Goal: Information Seeking & Learning: Understand process/instructions

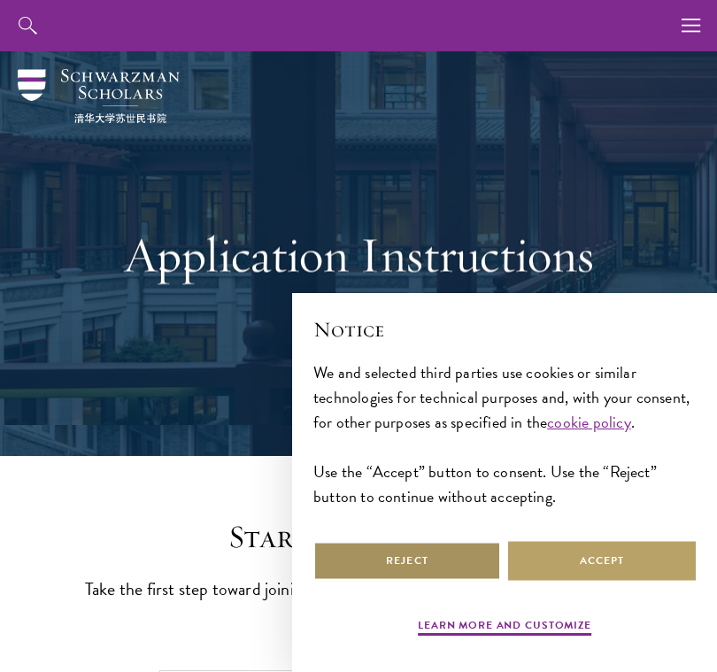
click at [478, 550] on button "Reject" at bounding box center [407, 561] width 188 height 40
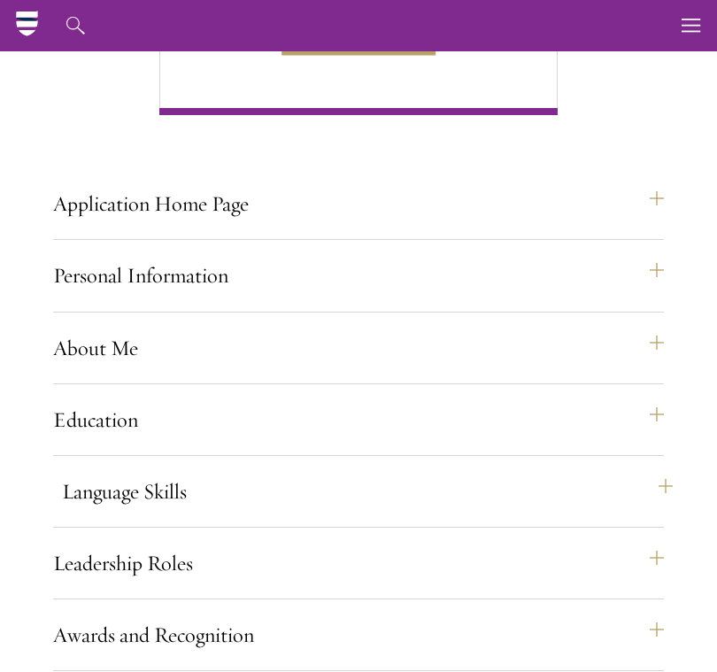
scroll to position [1172, 0]
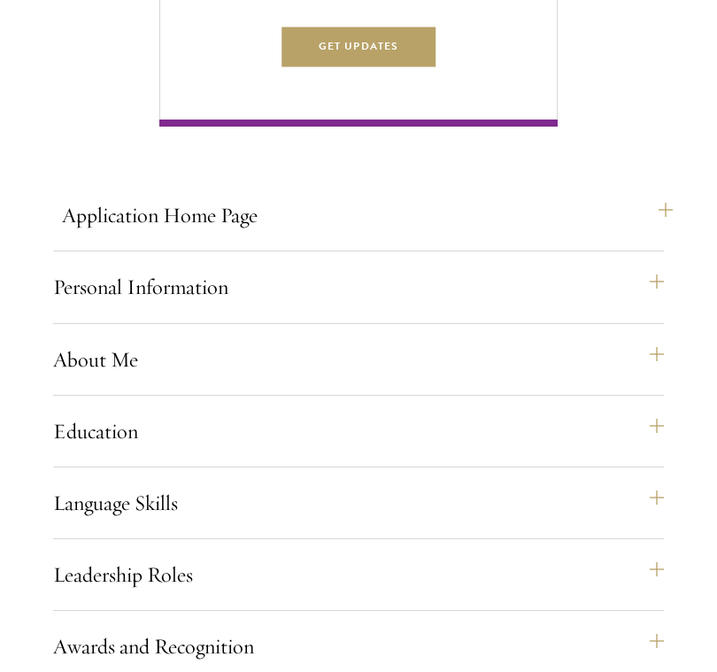
click at [658, 236] on button "Application Home Page" at bounding box center [367, 215] width 611 height 42
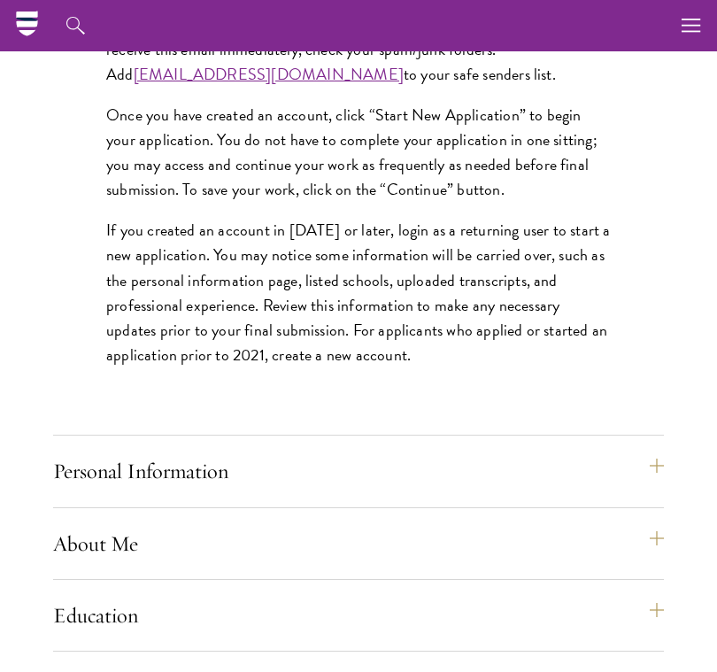
scroll to position [1577, 0]
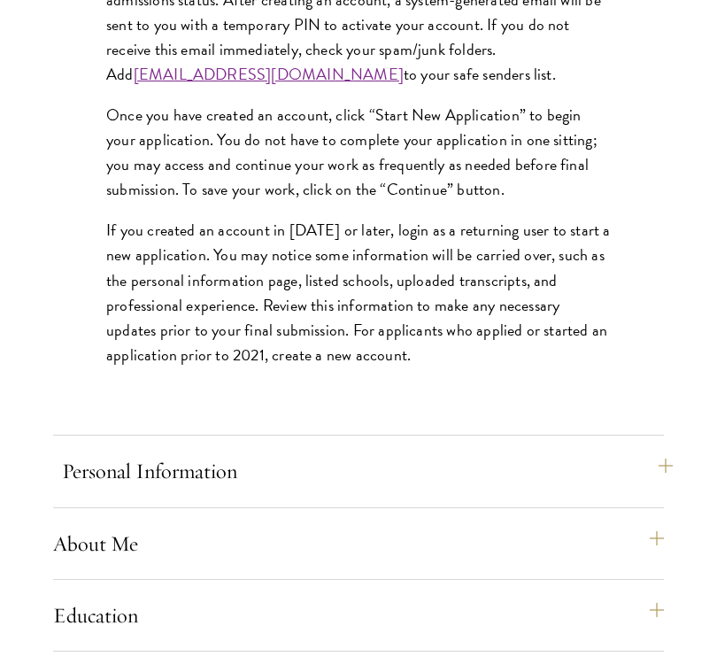
click at [661, 492] on button "Personal Information" at bounding box center [367, 471] width 611 height 42
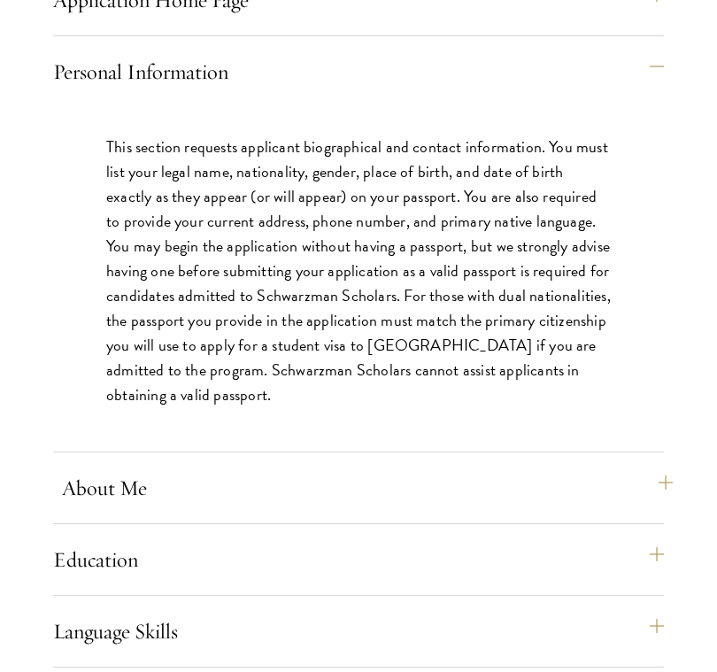
scroll to position [1390, 0]
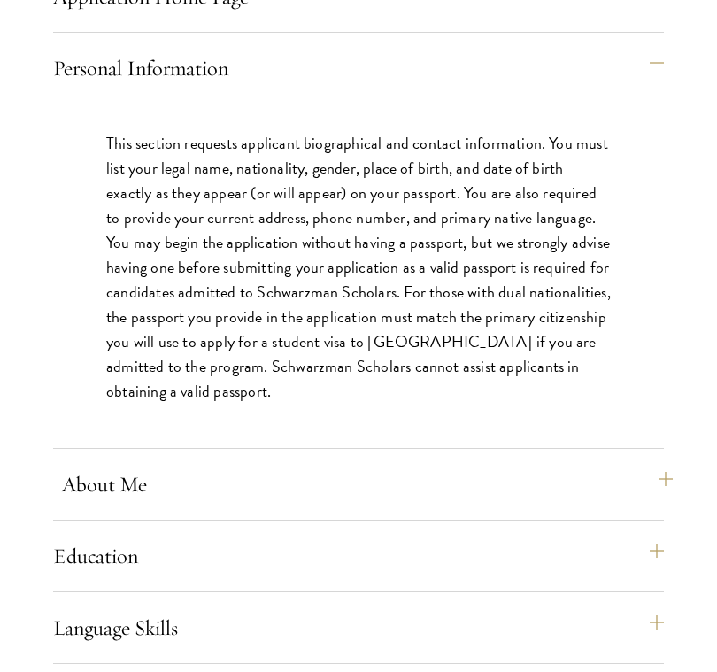
click at [661, 494] on button "About Me" at bounding box center [367, 484] width 611 height 42
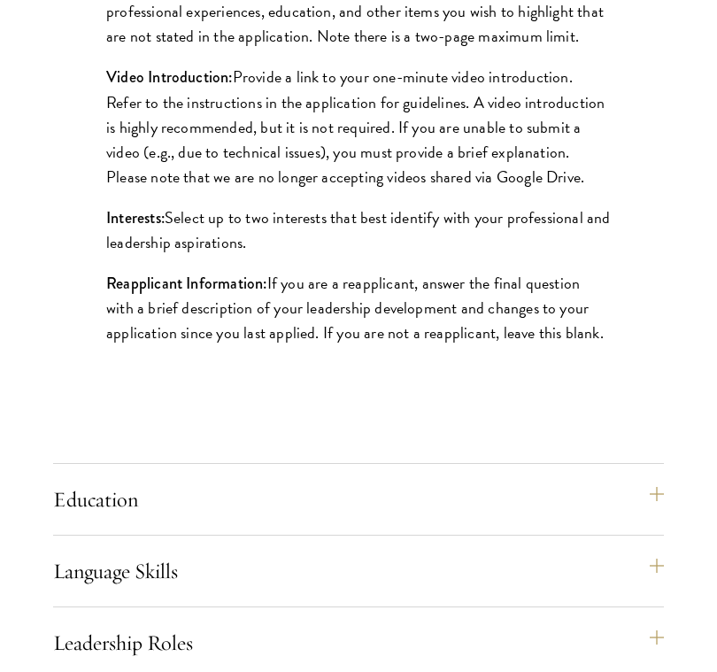
scroll to position [1846, 0]
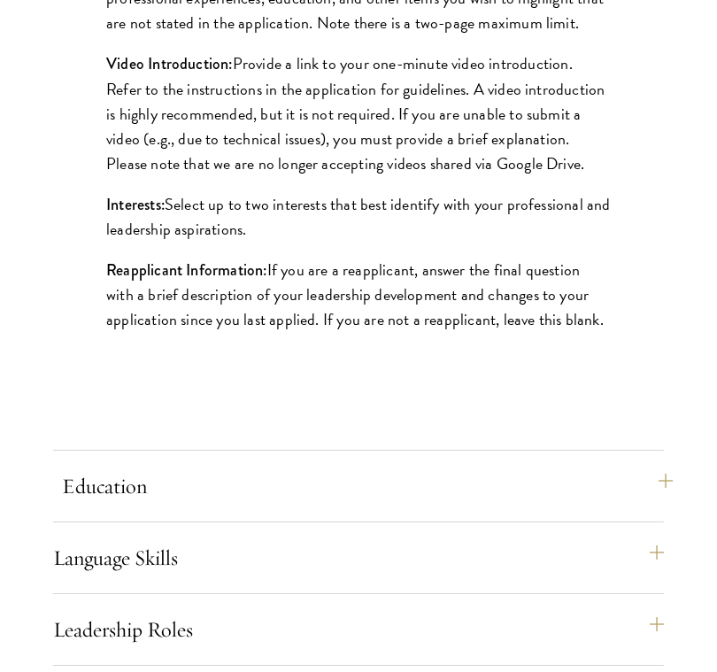
click at [666, 507] on button "Education" at bounding box center [367, 486] width 611 height 42
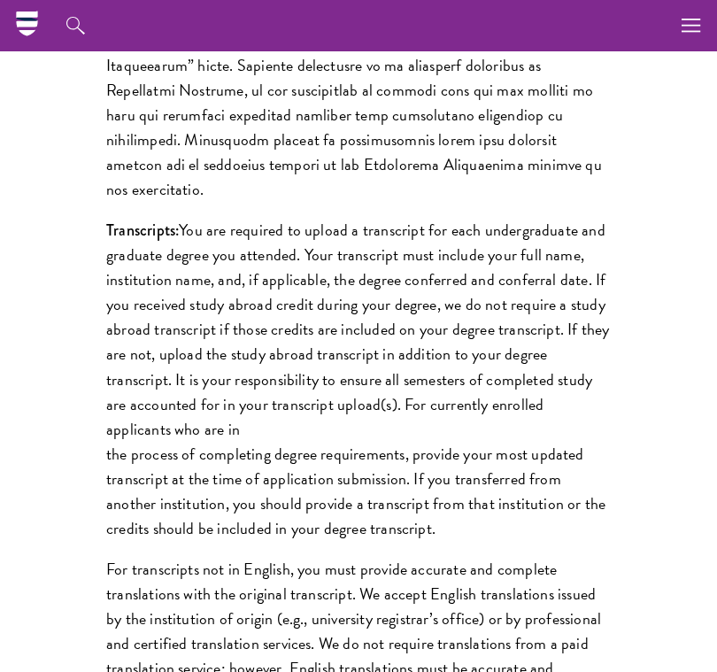
scroll to position [2234, 0]
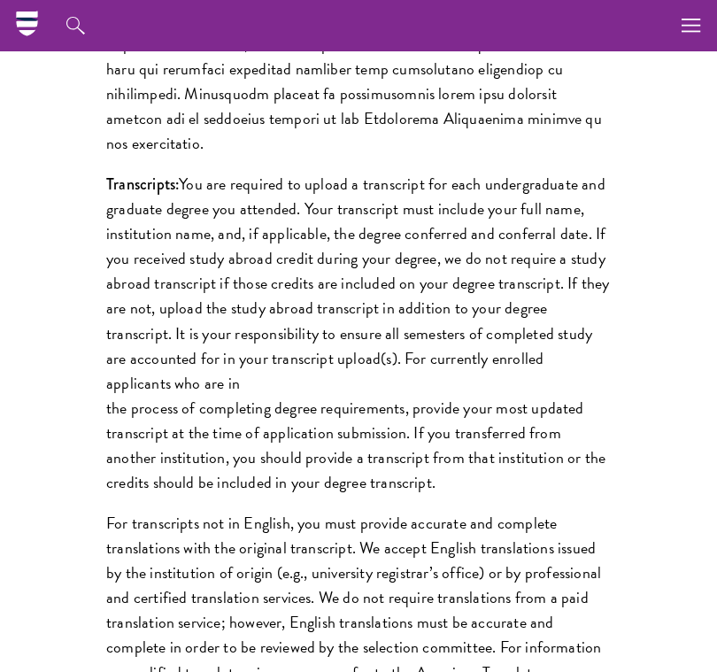
click at [666, 513] on div "Start the Process Take the first step toward joining a global community that wi…" at bounding box center [358, 42] width 717 height 3620
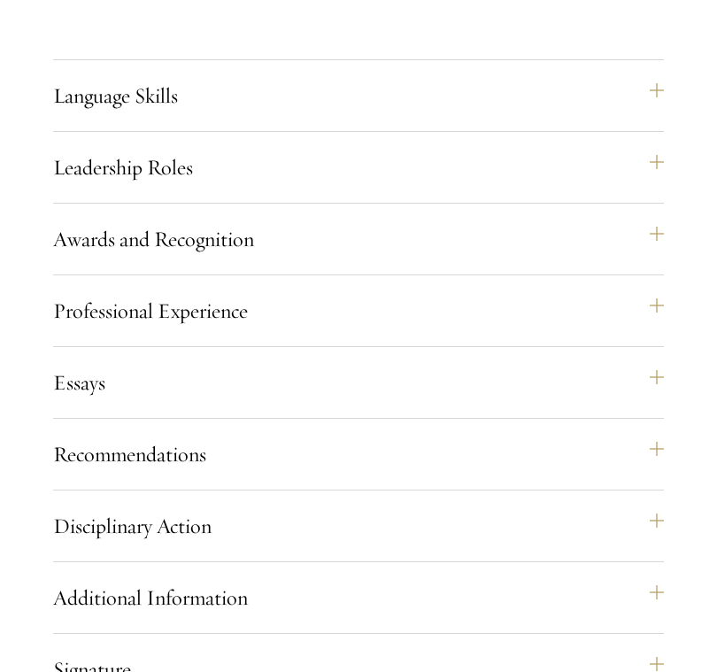
scroll to position [3304, 0]
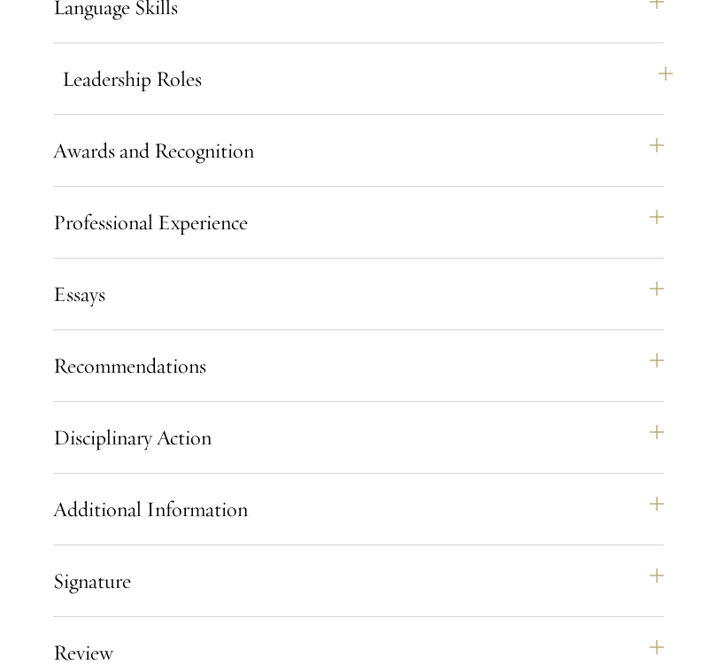
click at [418, 100] on button "Leadership Roles" at bounding box center [367, 79] width 611 height 42
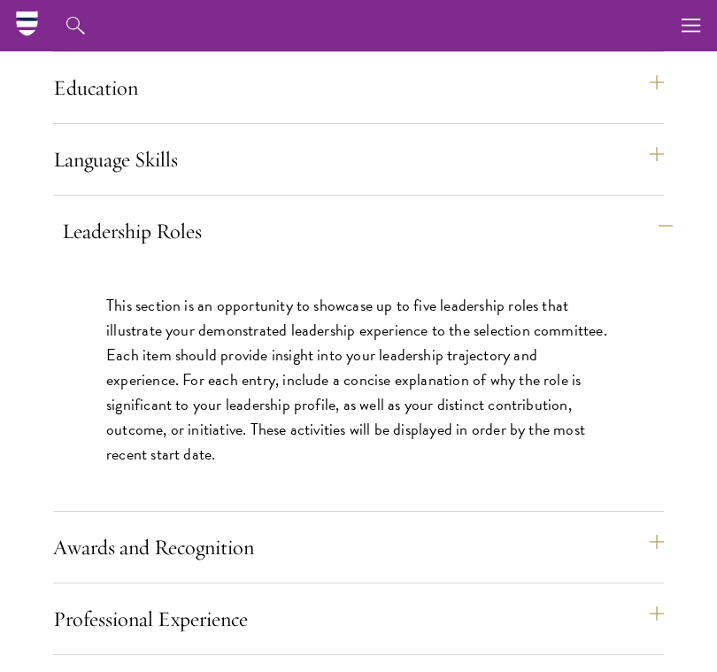
scroll to position [1505, 0]
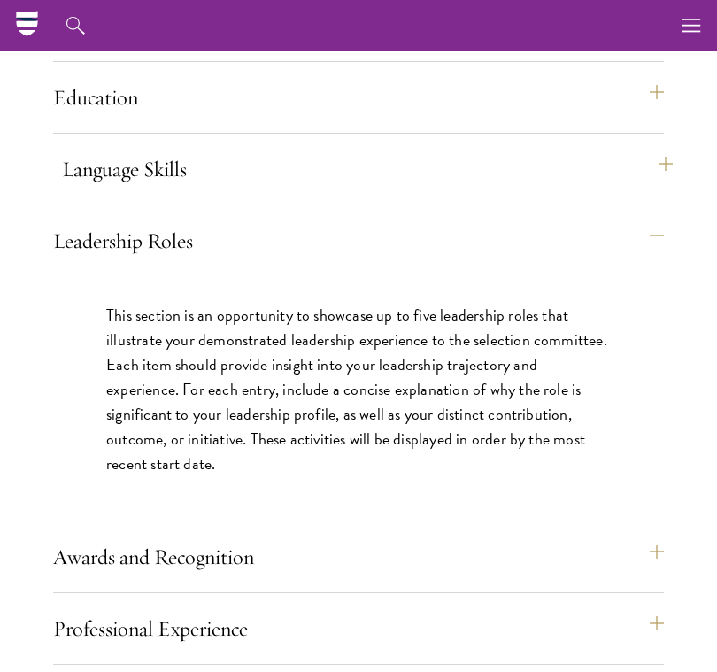
click at [422, 190] on button "Language Skills" at bounding box center [367, 169] width 611 height 42
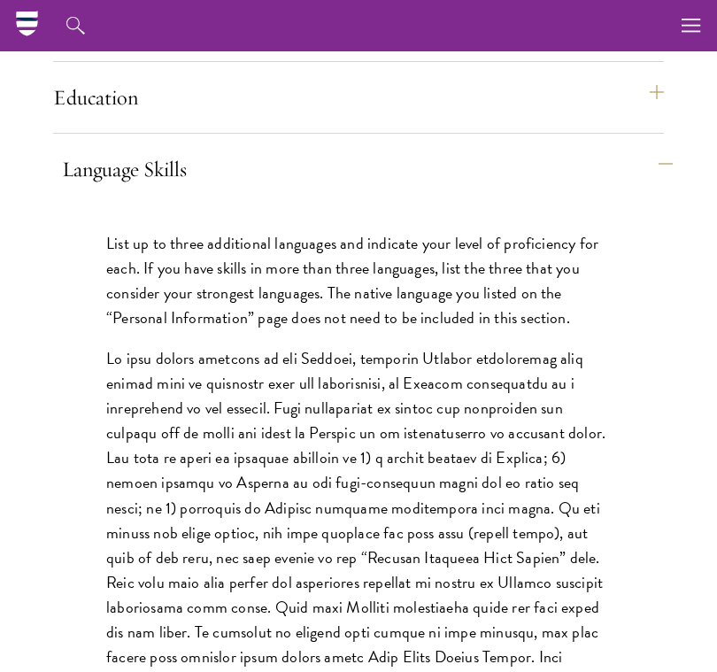
click at [423, 190] on button "Language Skills" at bounding box center [367, 169] width 611 height 42
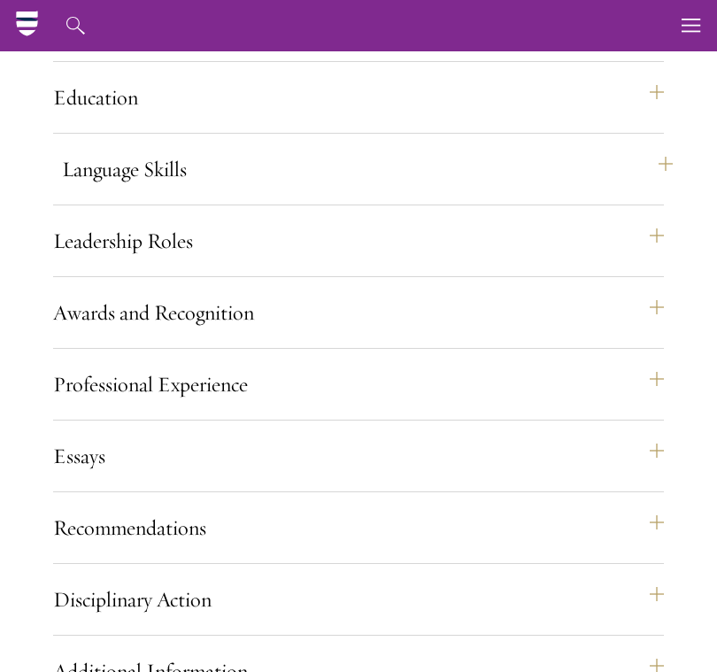
click at [423, 190] on button "Language Skills" at bounding box center [367, 169] width 611 height 42
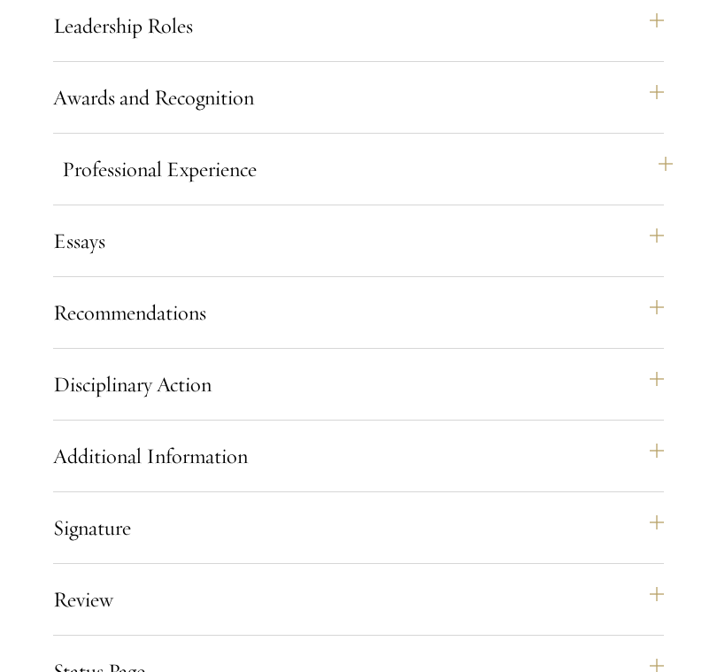
scroll to position [2424, 0]
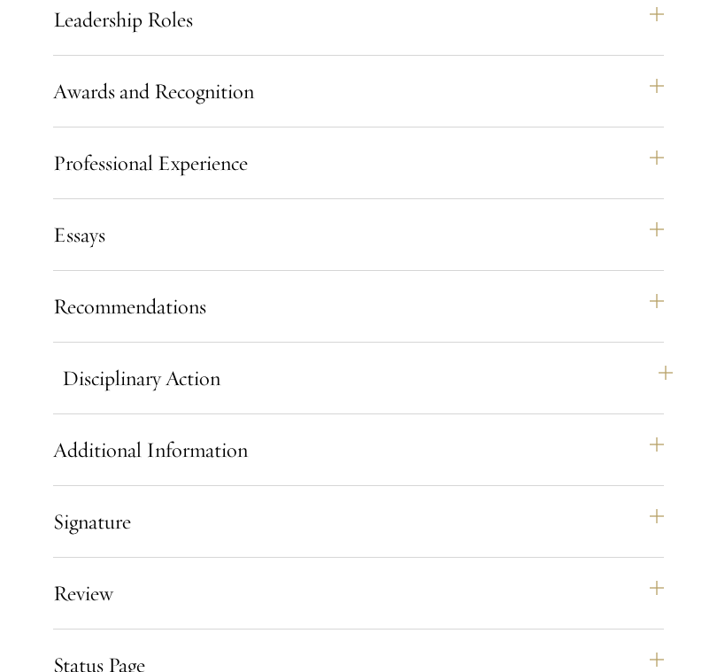
click at [395, 389] on button "Disciplinary Action" at bounding box center [367, 378] width 611 height 42
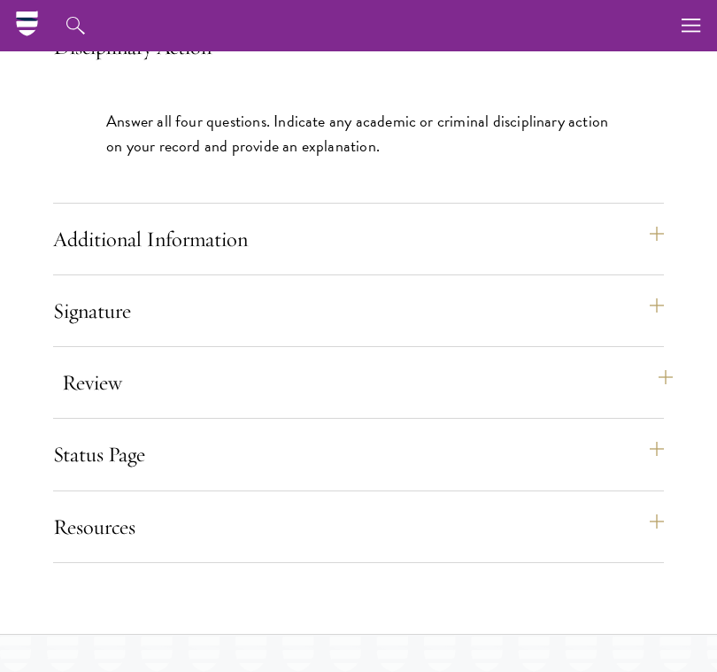
scroll to position [2058, 0]
click at [396, 389] on button "Review" at bounding box center [367, 382] width 611 height 42
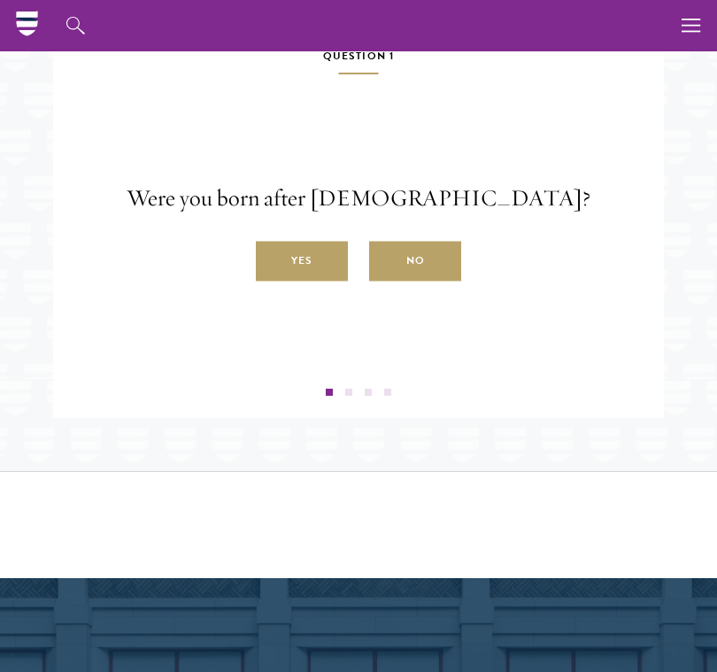
scroll to position [3182, 0]
click at [335, 281] on label "Yes" at bounding box center [302, 262] width 92 height 40
click at [272, 259] on input "Yes" at bounding box center [264, 251] width 16 height 16
